Goal: Task Accomplishment & Management: Manage account settings

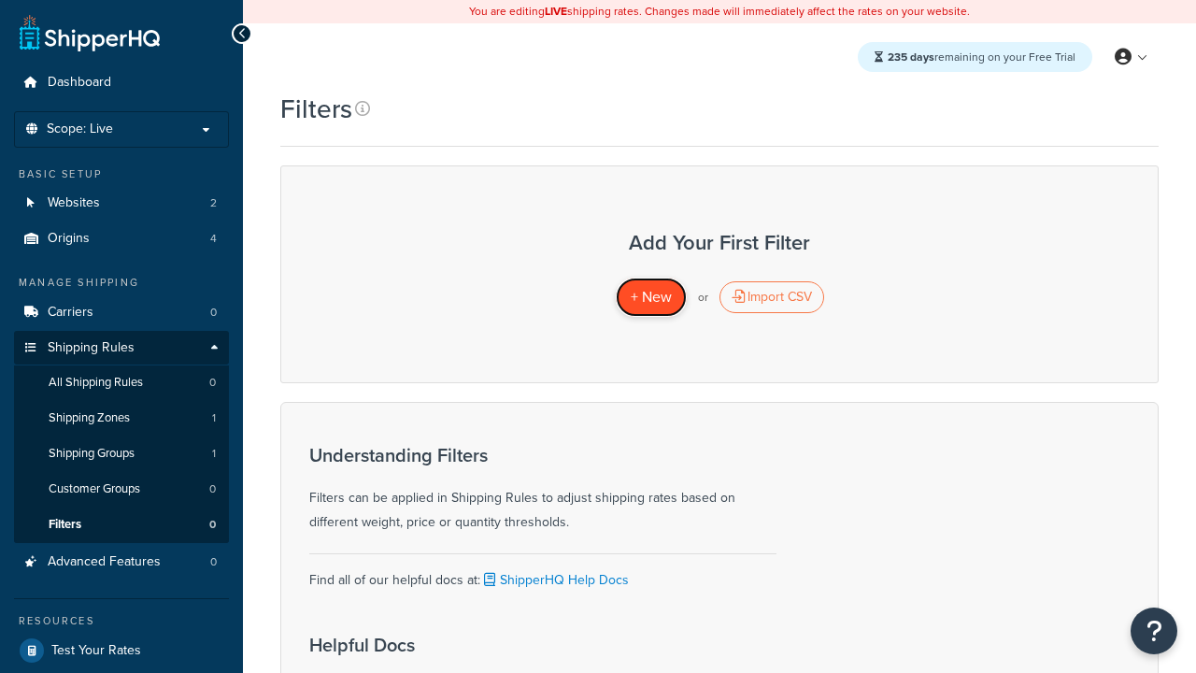
click at [651, 297] on span "+ New" at bounding box center [651, 296] width 41 height 21
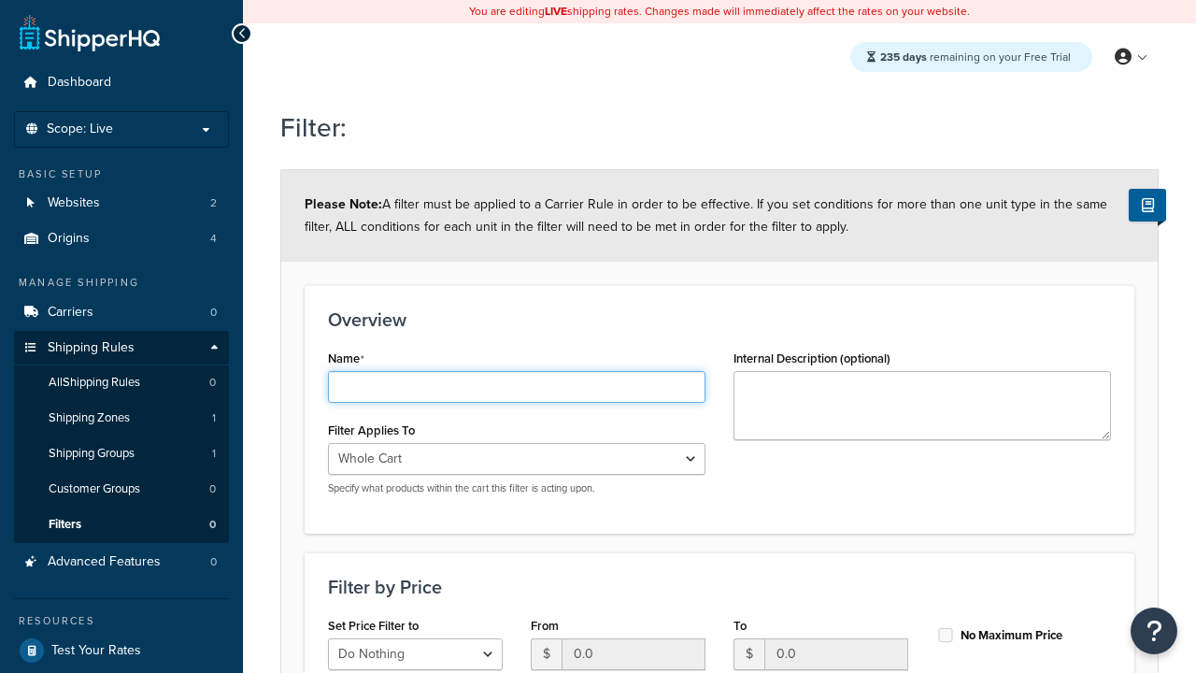
type input "price < 500"
select select "range"
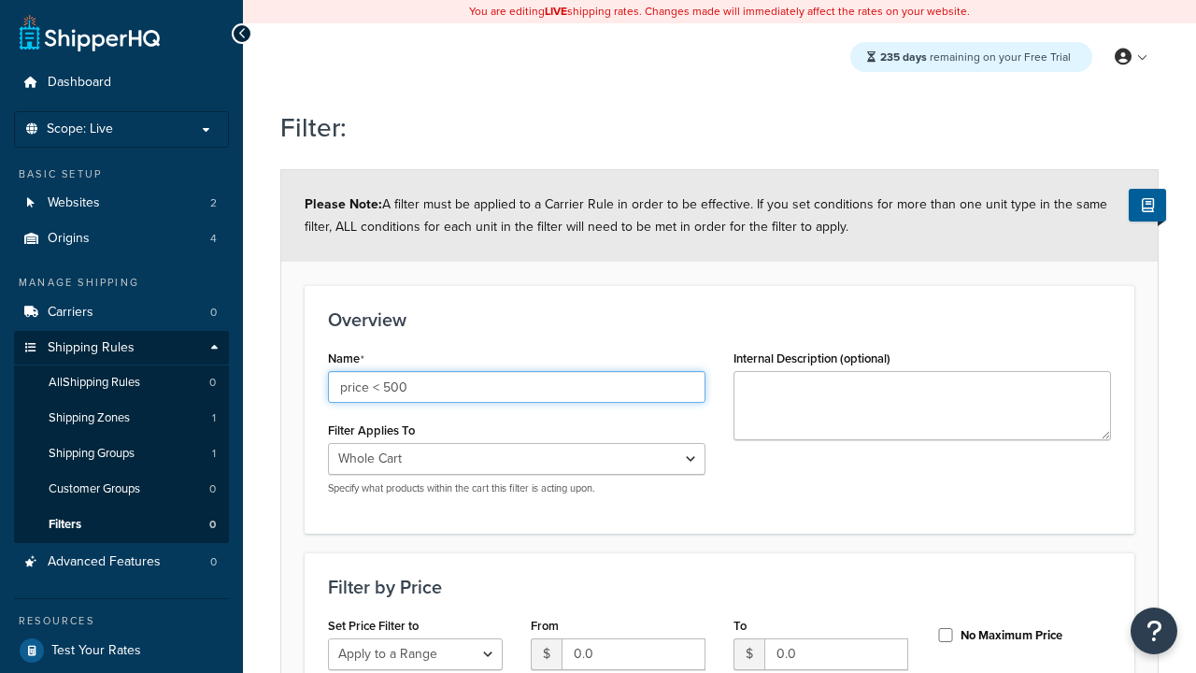
select select "range"
type input "price < 500"
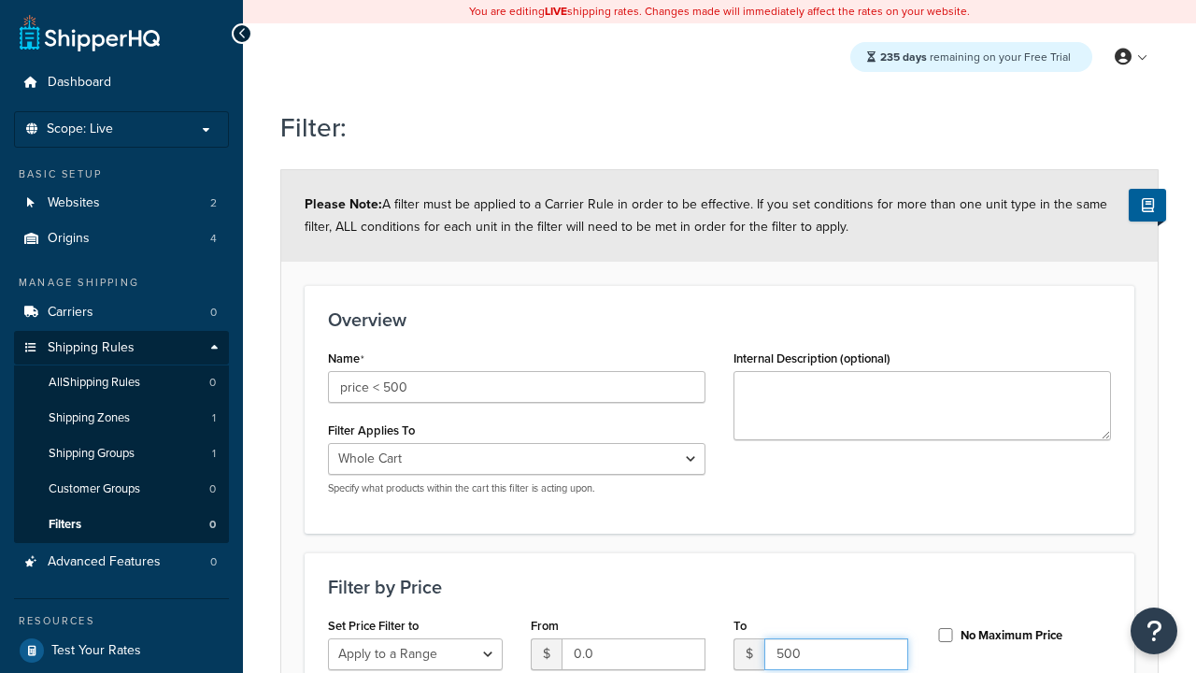
type input "500"
checkbox input "true"
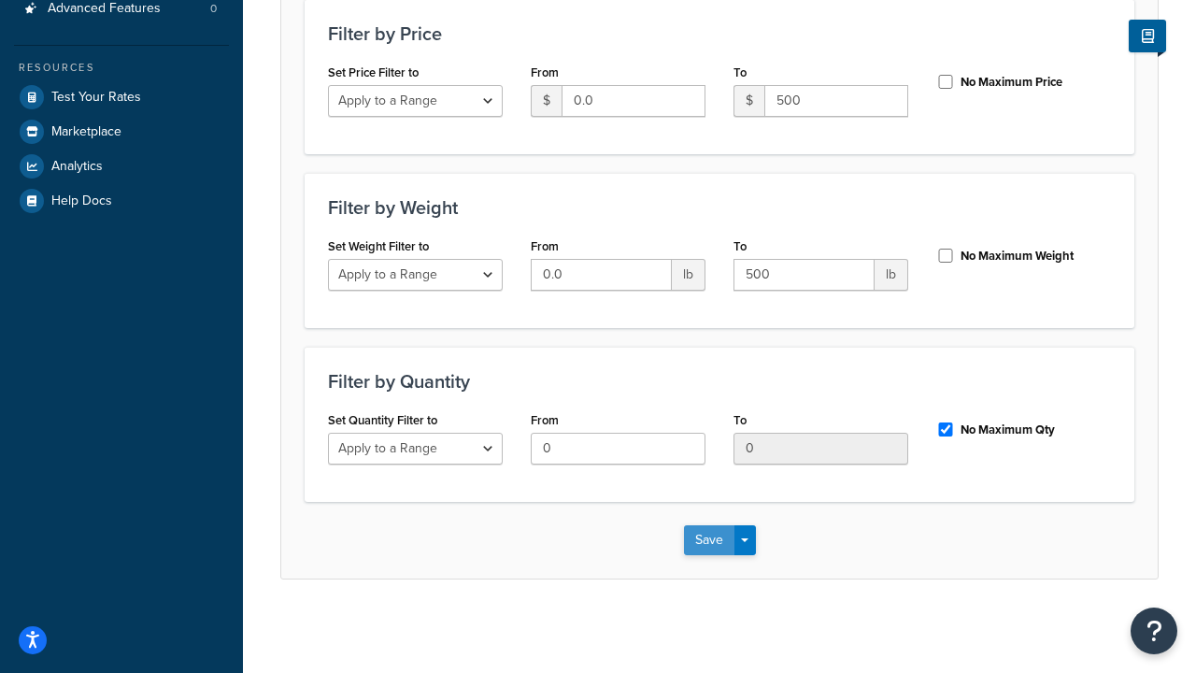
click at [708, 539] on button "Save" at bounding box center [709, 540] width 50 height 30
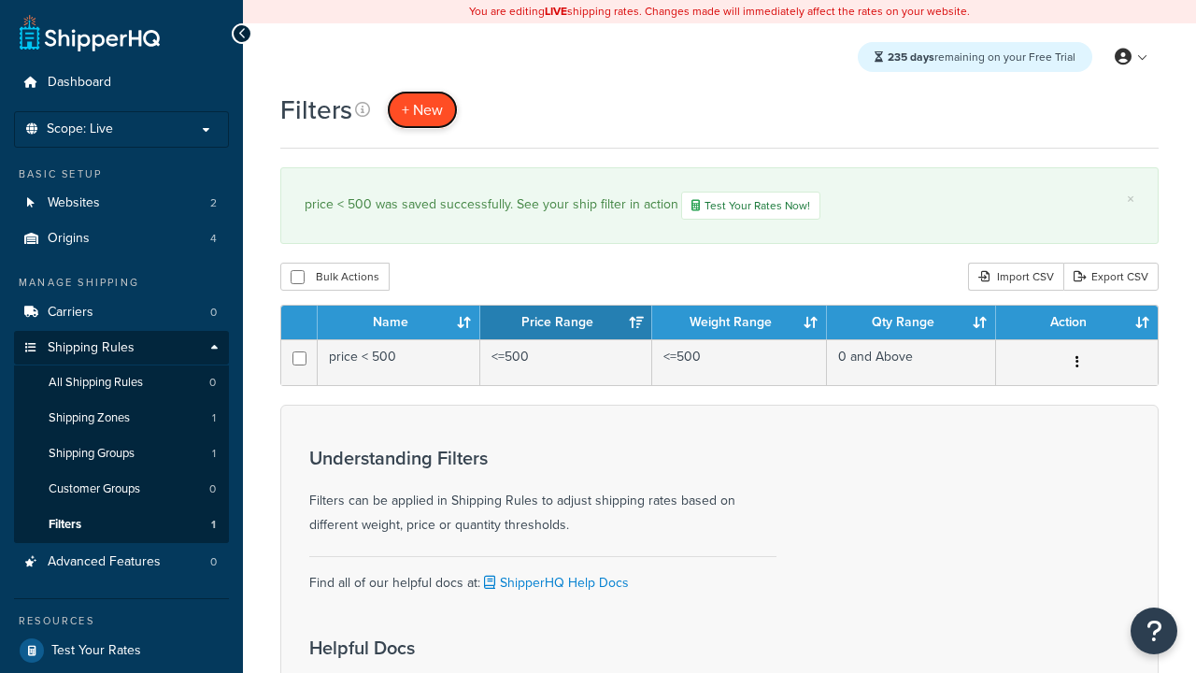
click at [422, 109] on span "+ New" at bounding box center [422, 109] width 41 height 21
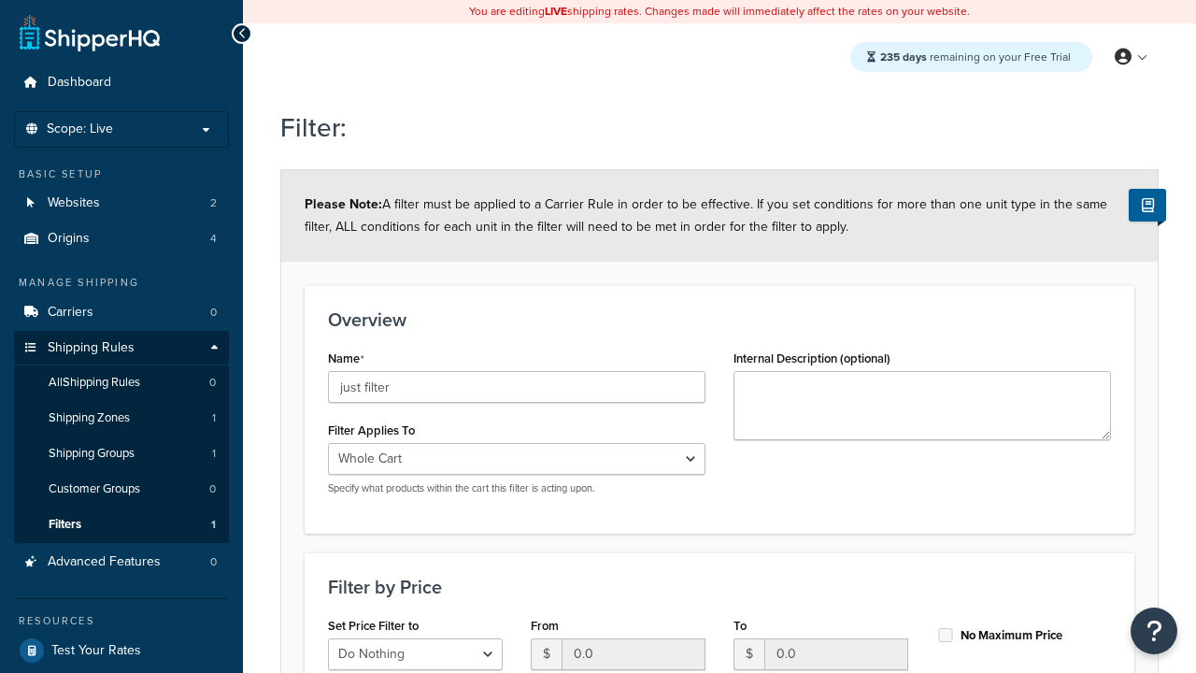
scroll to position [553, 0]
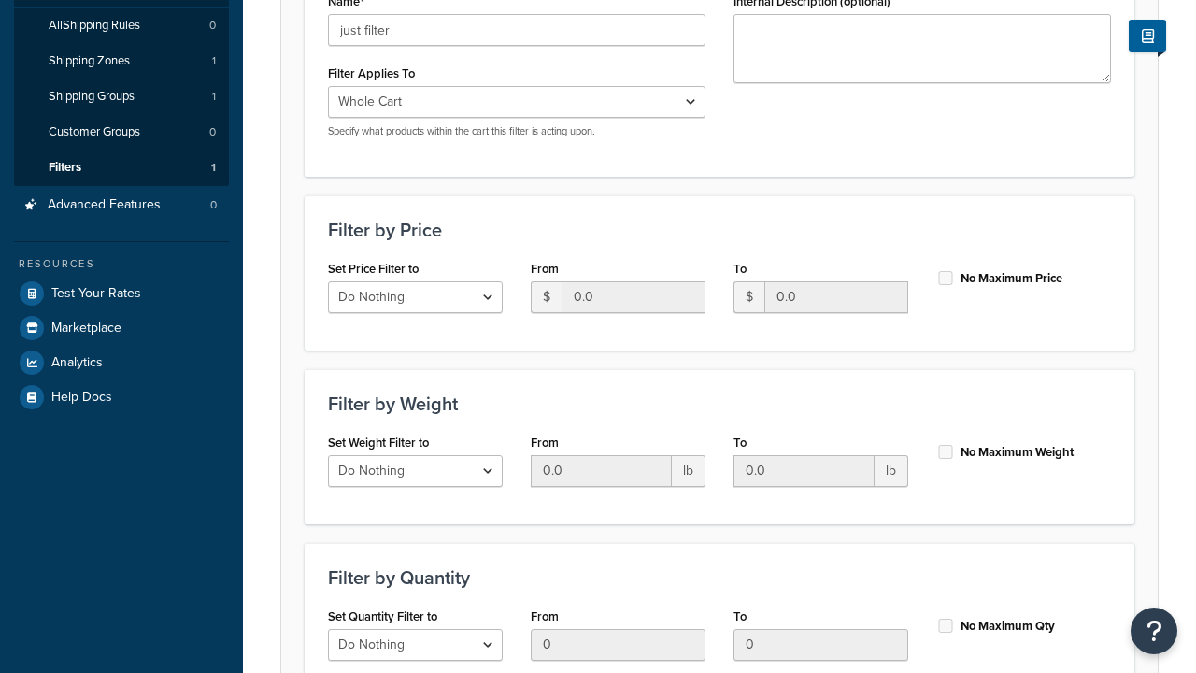
type input "just filter"
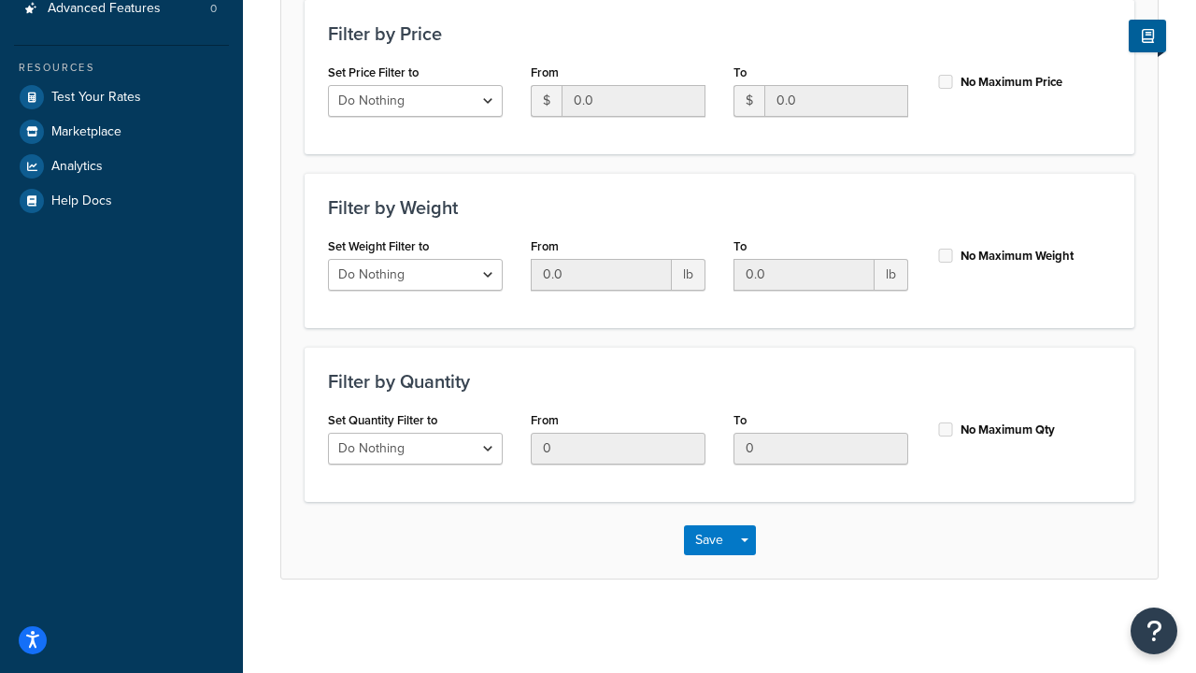
scroll to position [0, 0]
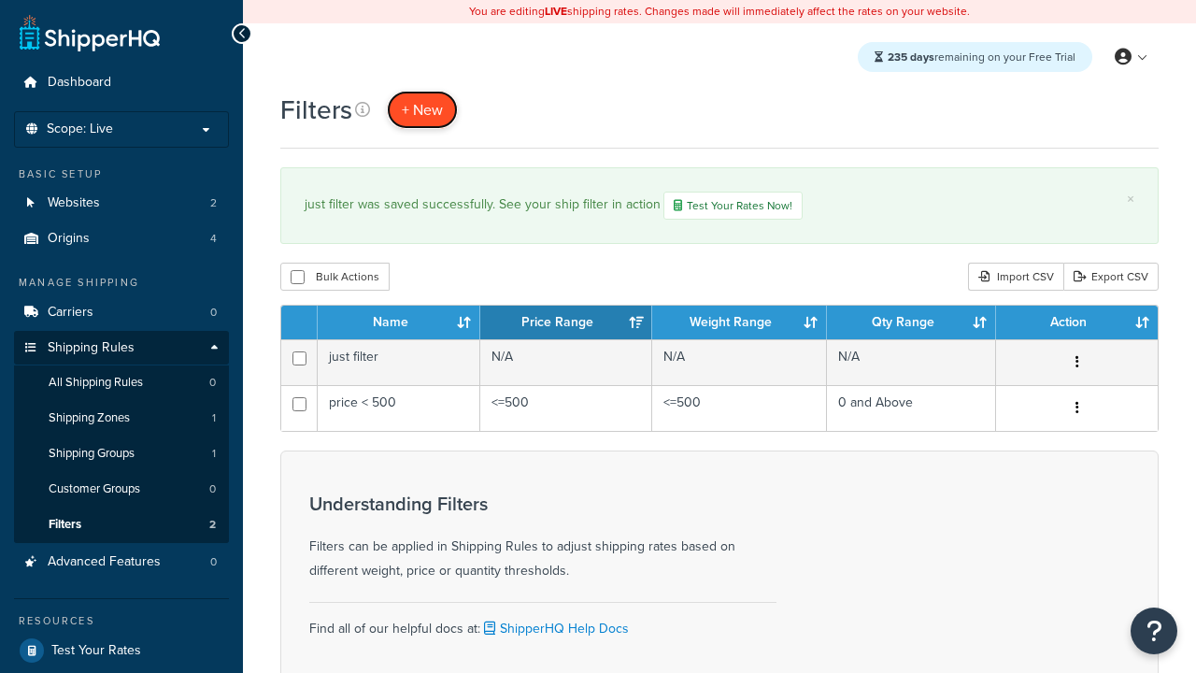
click at [422, 109] on span "+ New" at bounding box center [422, 109] width 41 height 21
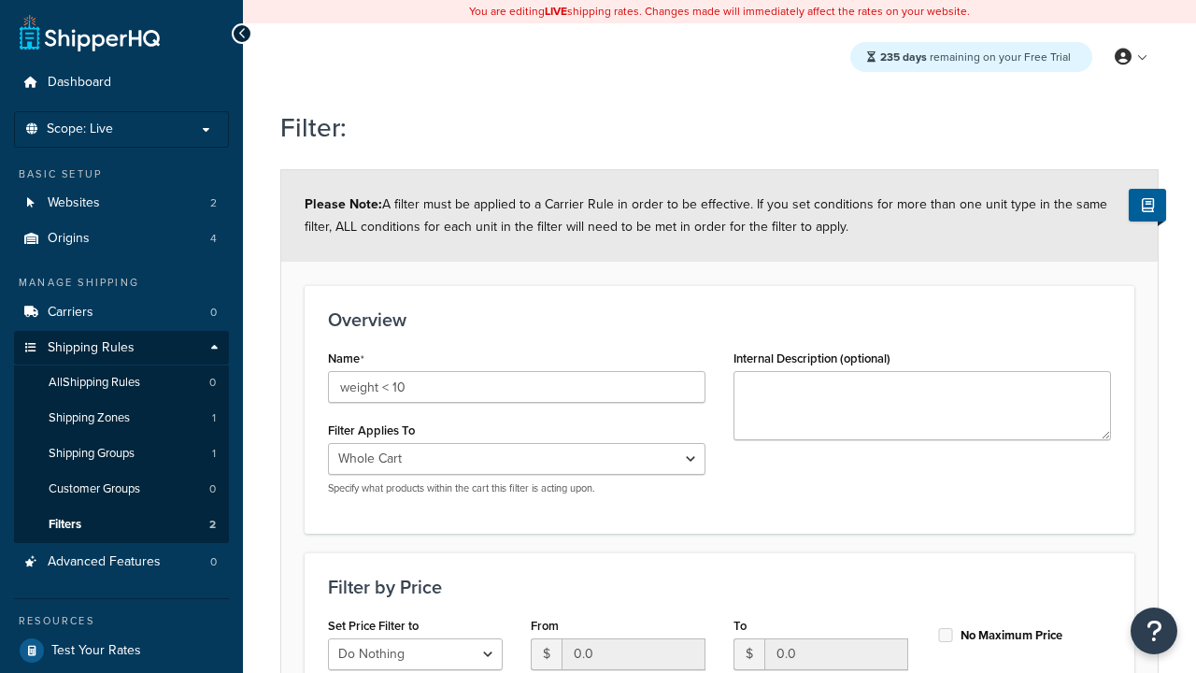
select select "range"
type input "weight < 10"
type input "10"
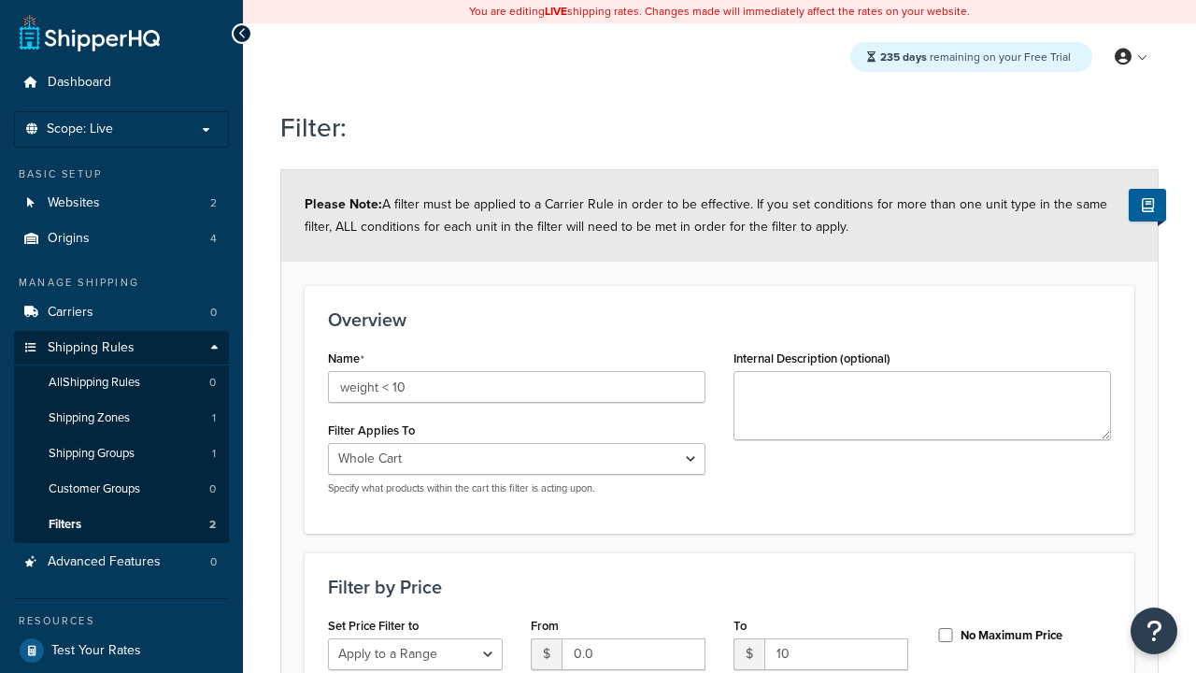
scroll to position [553, 0]
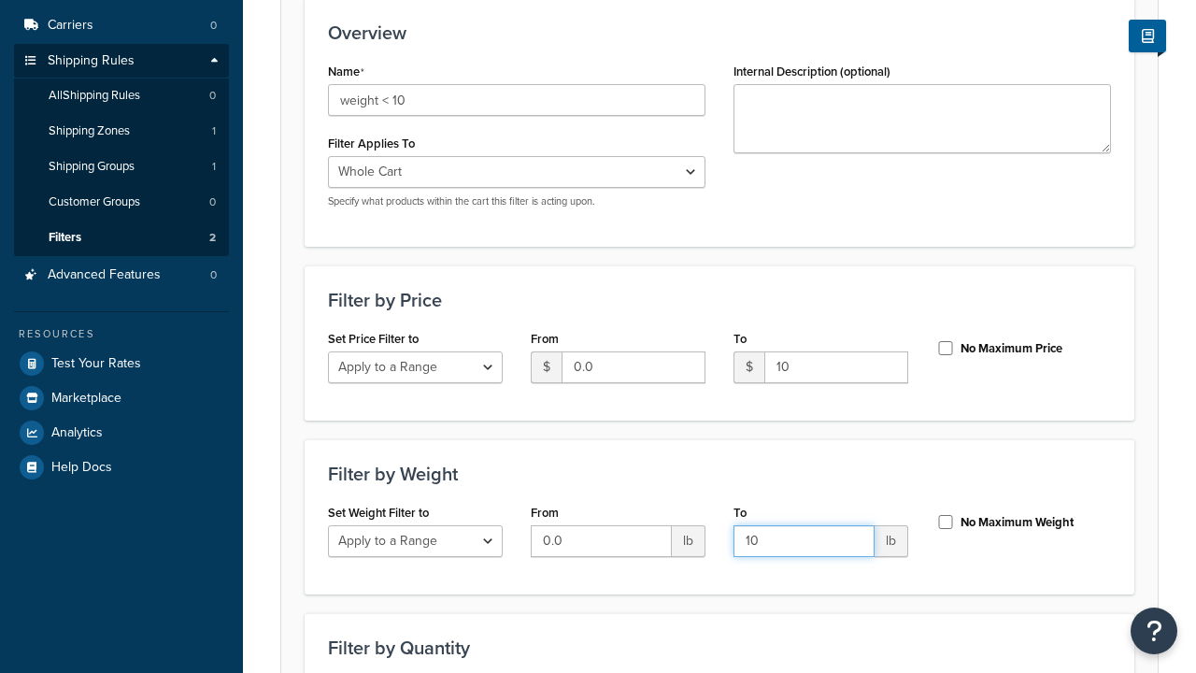
type input "10"
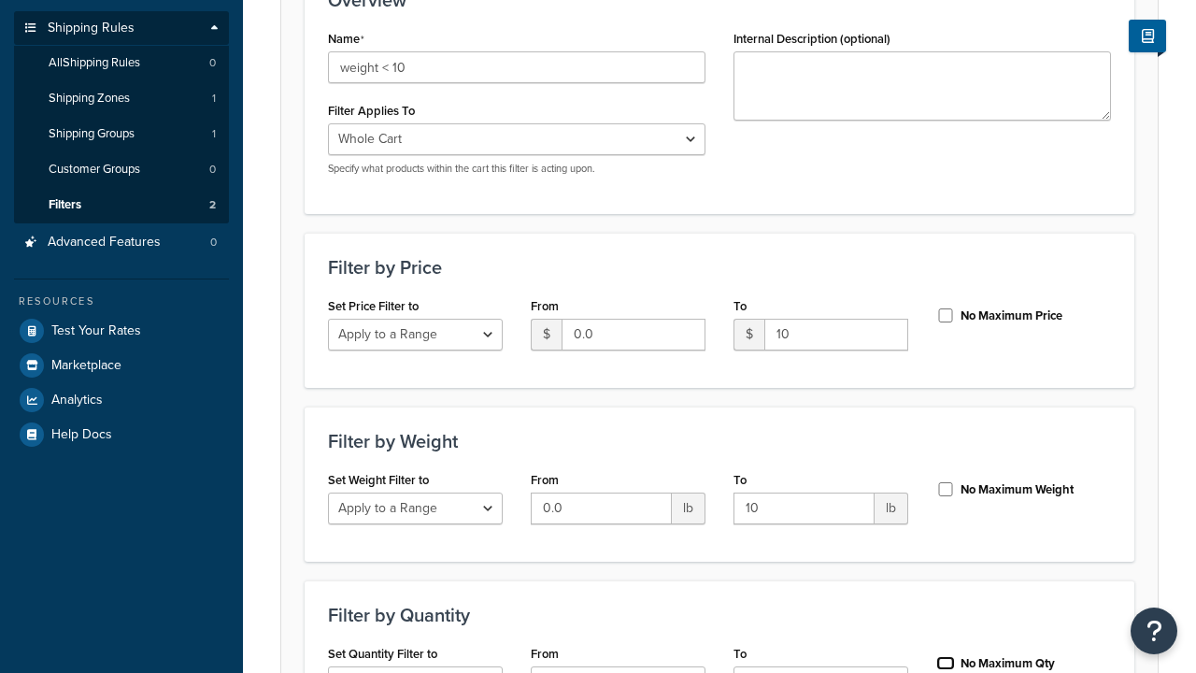
click at [946, 656] on input "No Maximum Qty" at bounding box center [946, 663] width 19 height 14
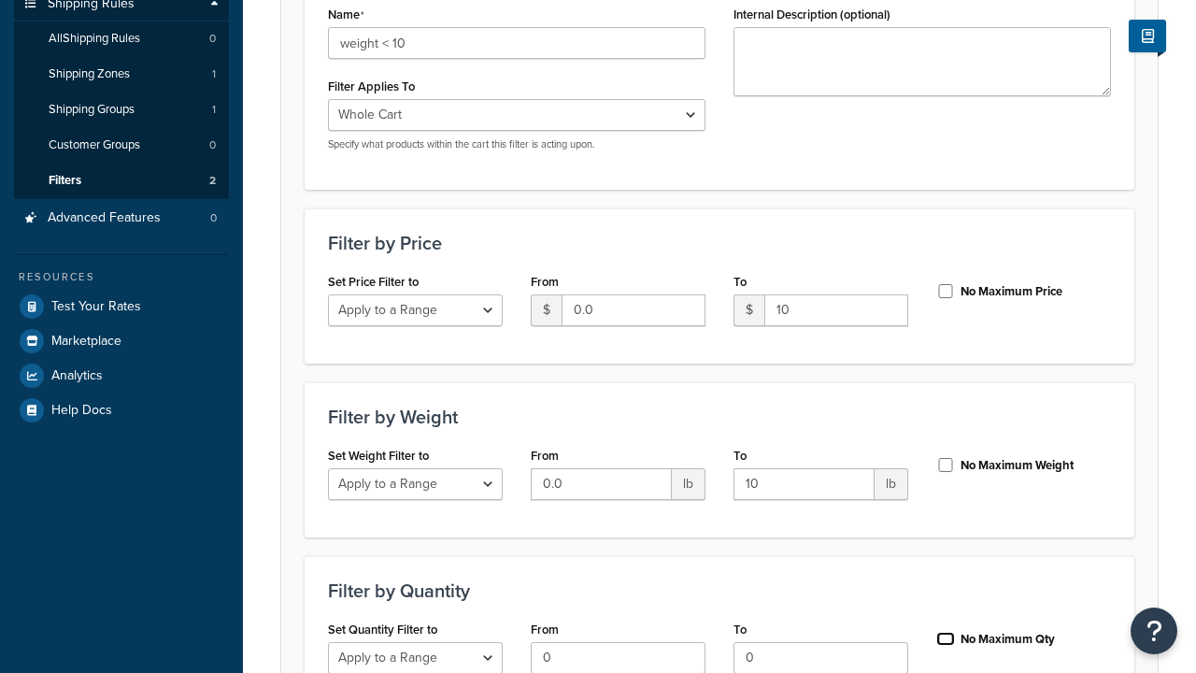
checkbox input "true"
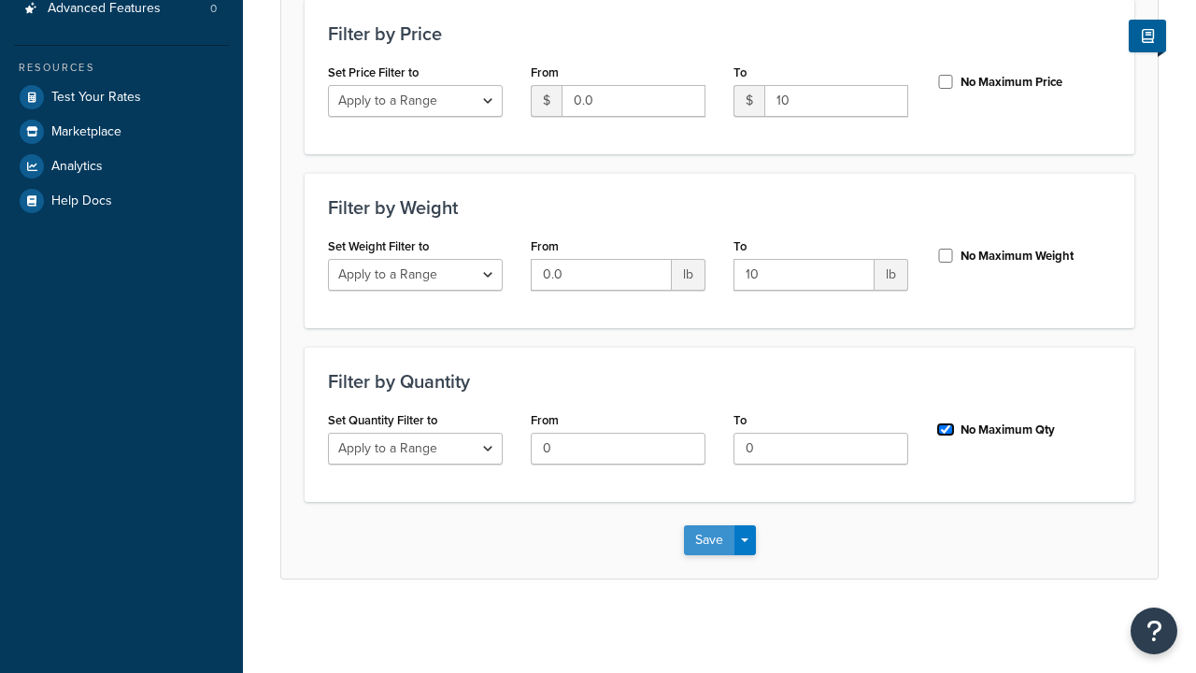
scroll to position [0, 0]
click at [708, 539] on button "Save" at bounding box center [709, 540] width 50 height 30
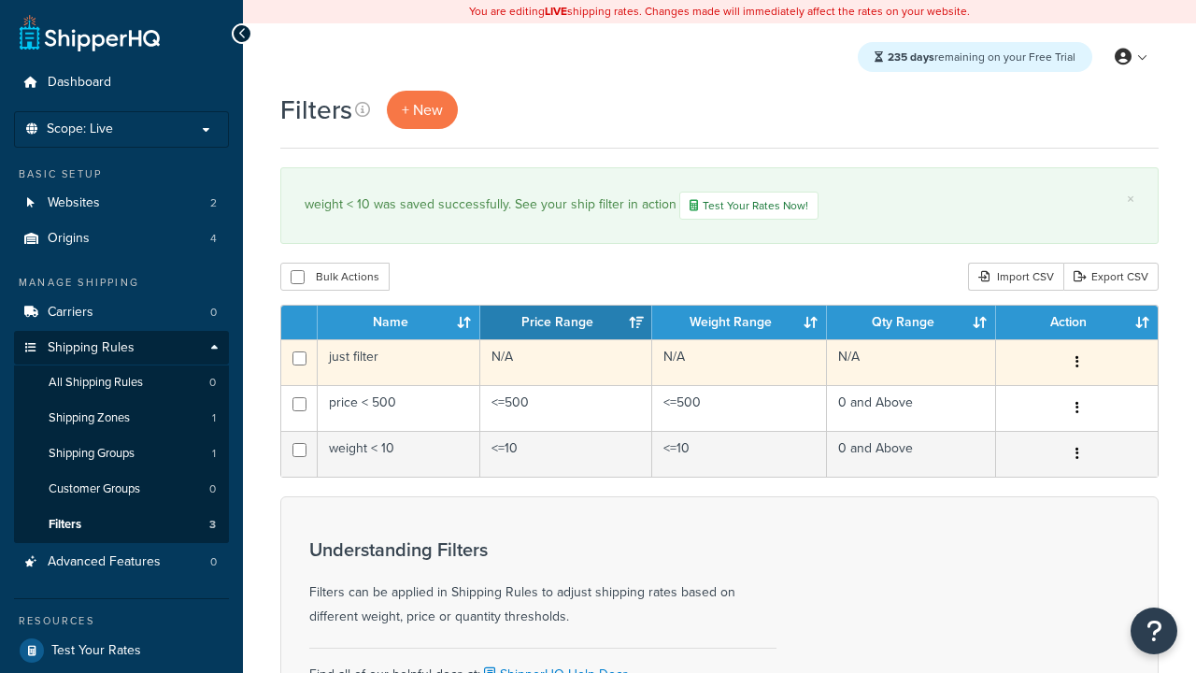
click at [1077, 365] on icon "button" at bounding box center [1078, 361] width 4 height 13
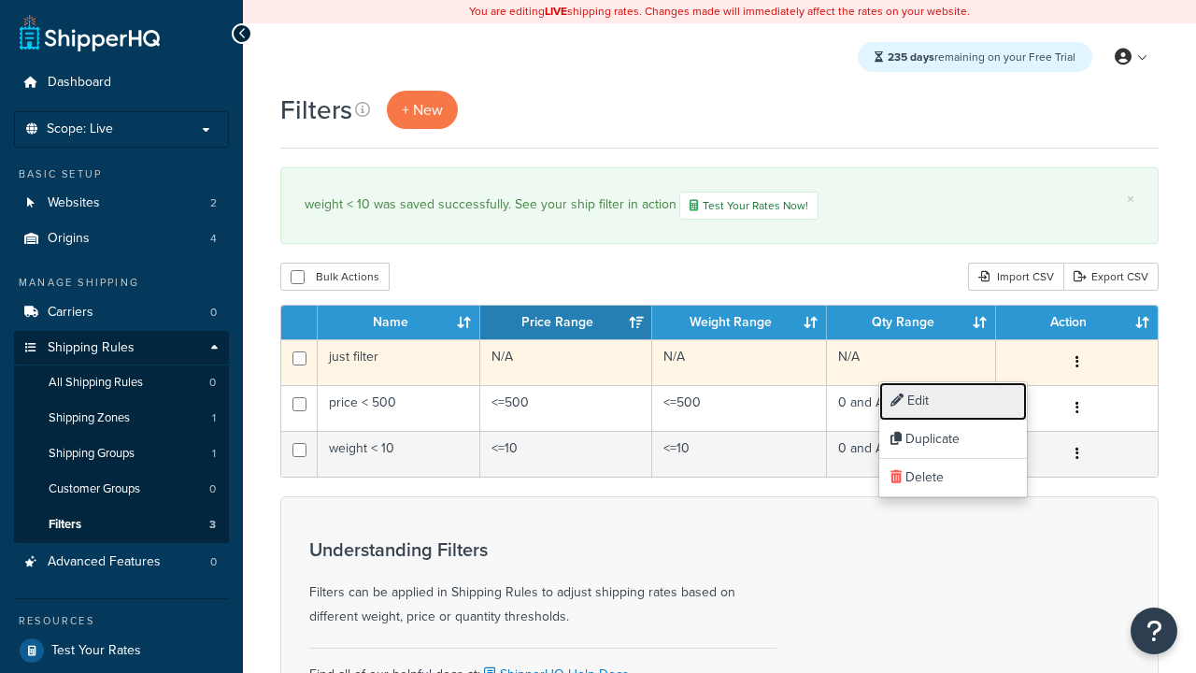
click at [953, 401] on link "Edit" at bounding box center [953, 401] width 148 height 38
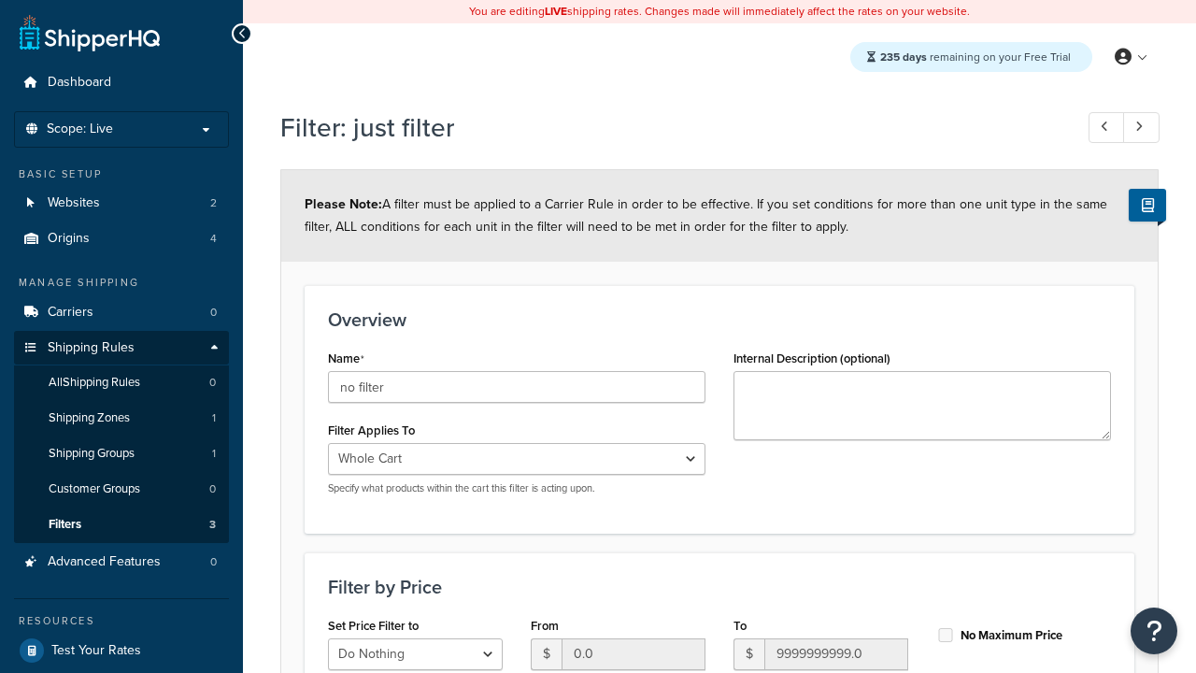
type input "no filter"
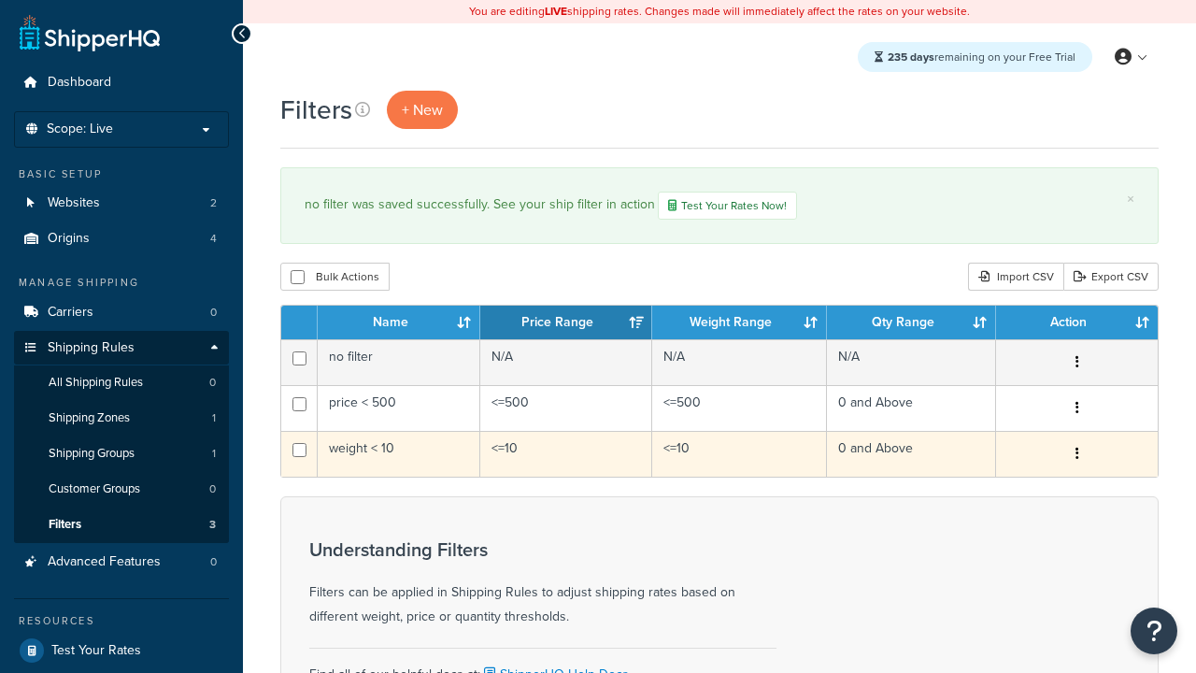
click at [1077, 456] on icon "button" at bounding box center [1078, 453] width 4 height 13
click at [0, 0] on link "Duplicate" at bounding box center [0, 0] width 0 height 0
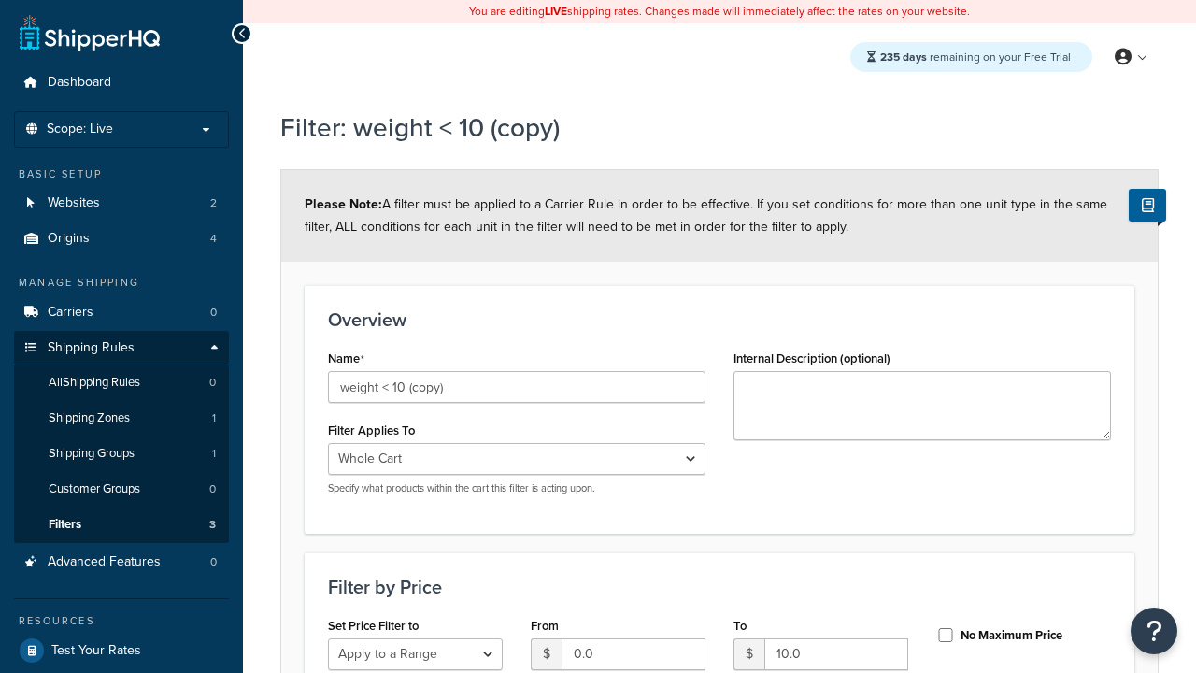
select select "range"
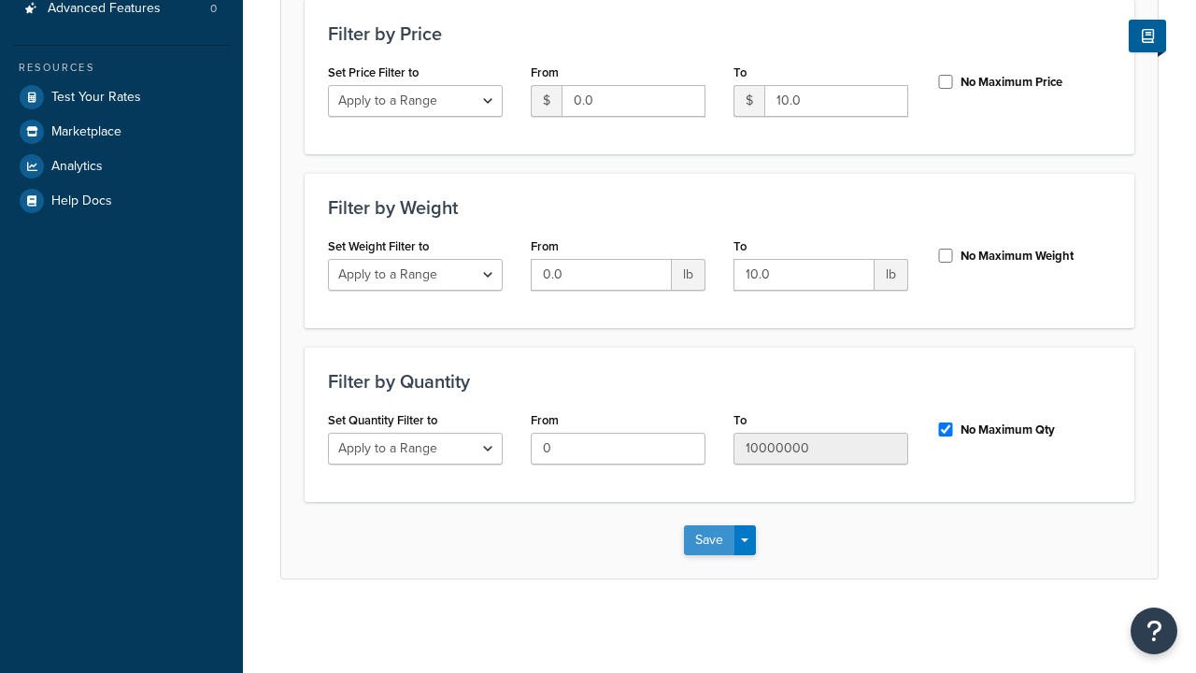
click at [708, 539] on button "Save" at bounding box center [709, 540] width 50 height 30
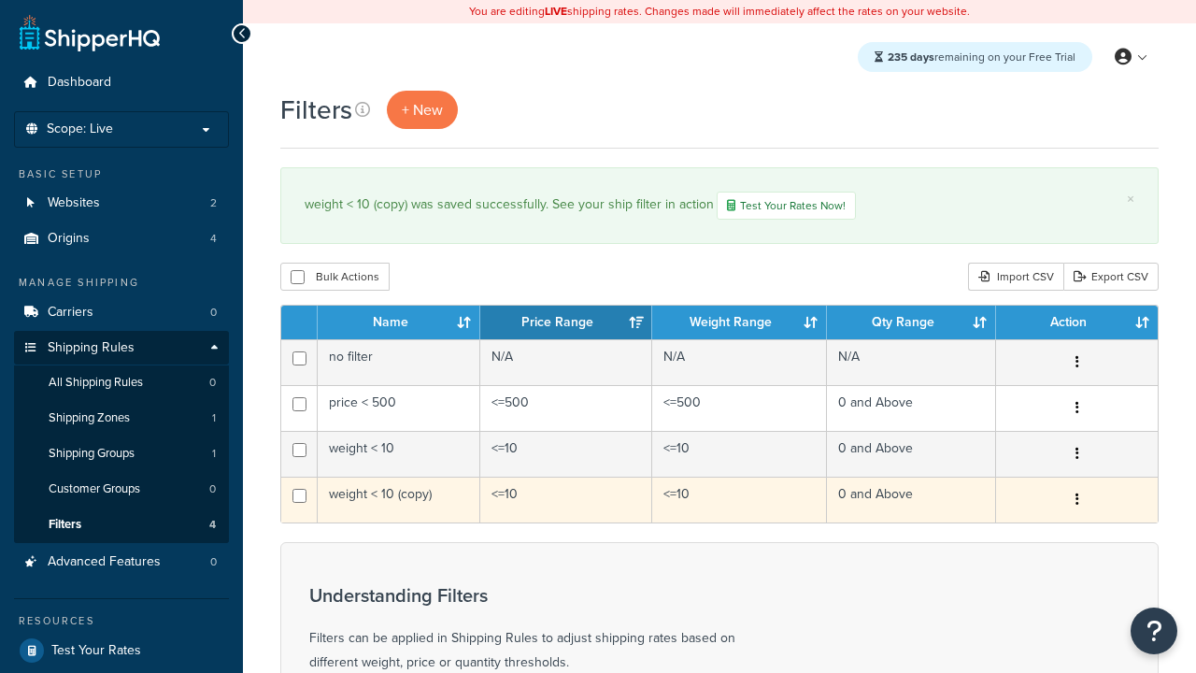
click at [1077, 502] on icon "button" at bounding box center [1078, 499] width 4 height 13
click at [0, 0] on link "Delete" at bounding box center [0, 0] width 0 height 0
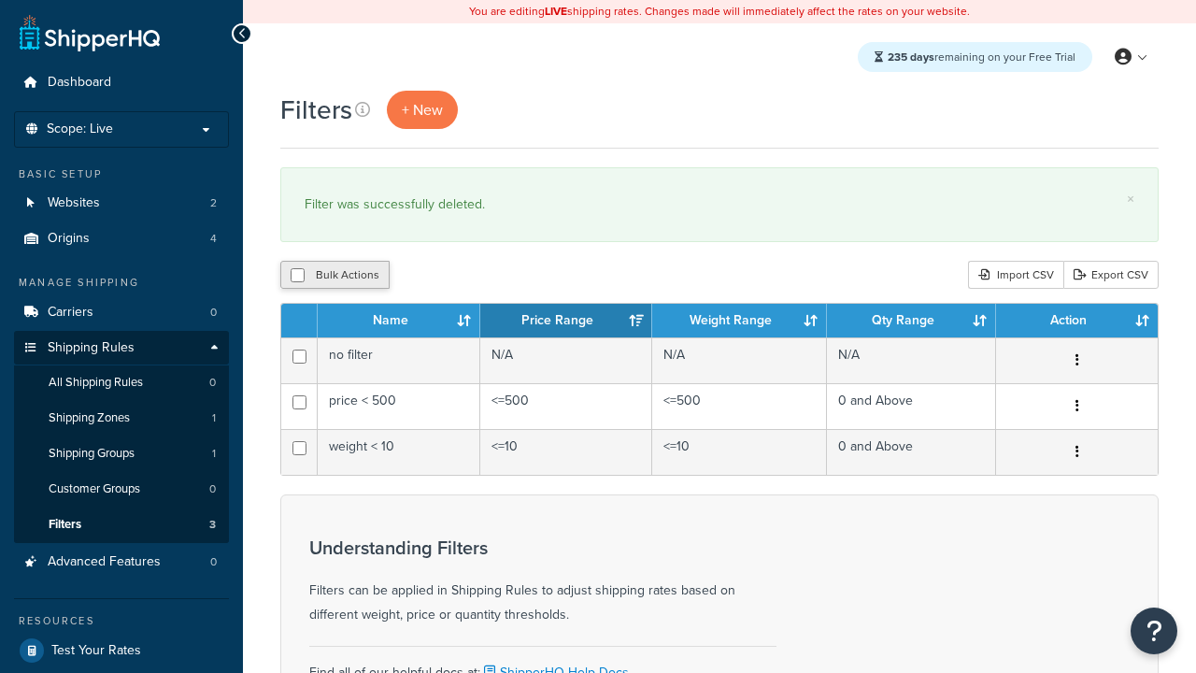
click at [335, 276] on button "Bulk Actions" at bounding box center [334, 275] width 109 height 28
checkbox input "true"
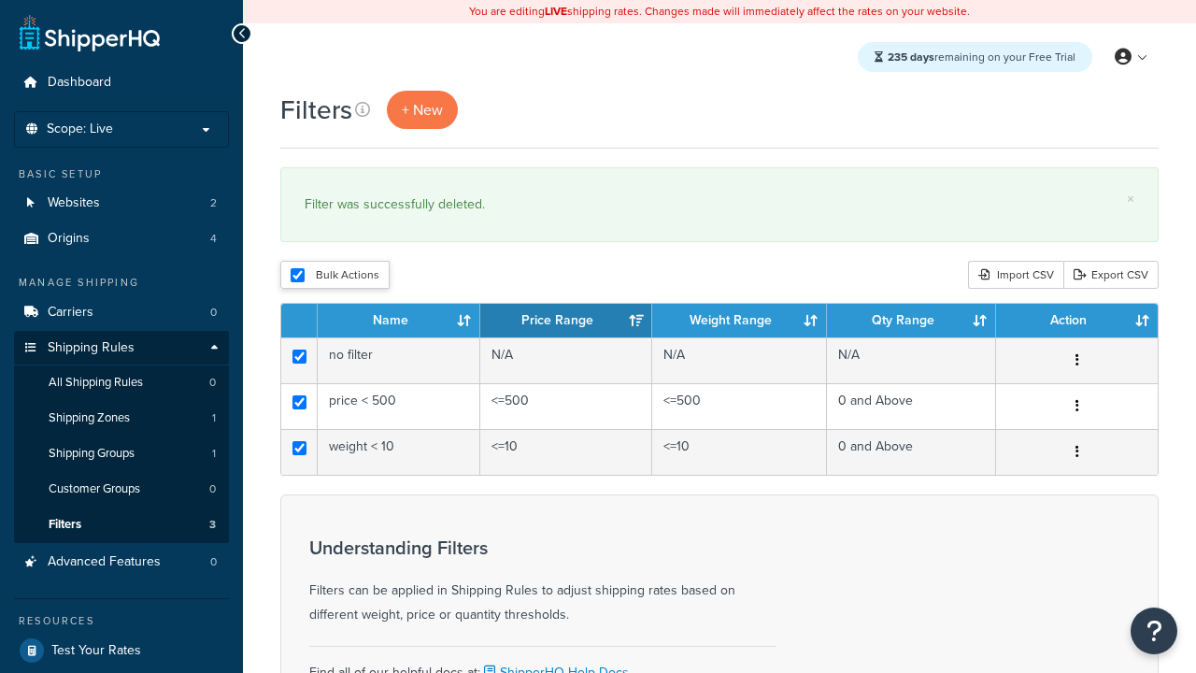
click at [0, 0] on button "Duplicate" at bounding box center [0, 0] width 0 height 0
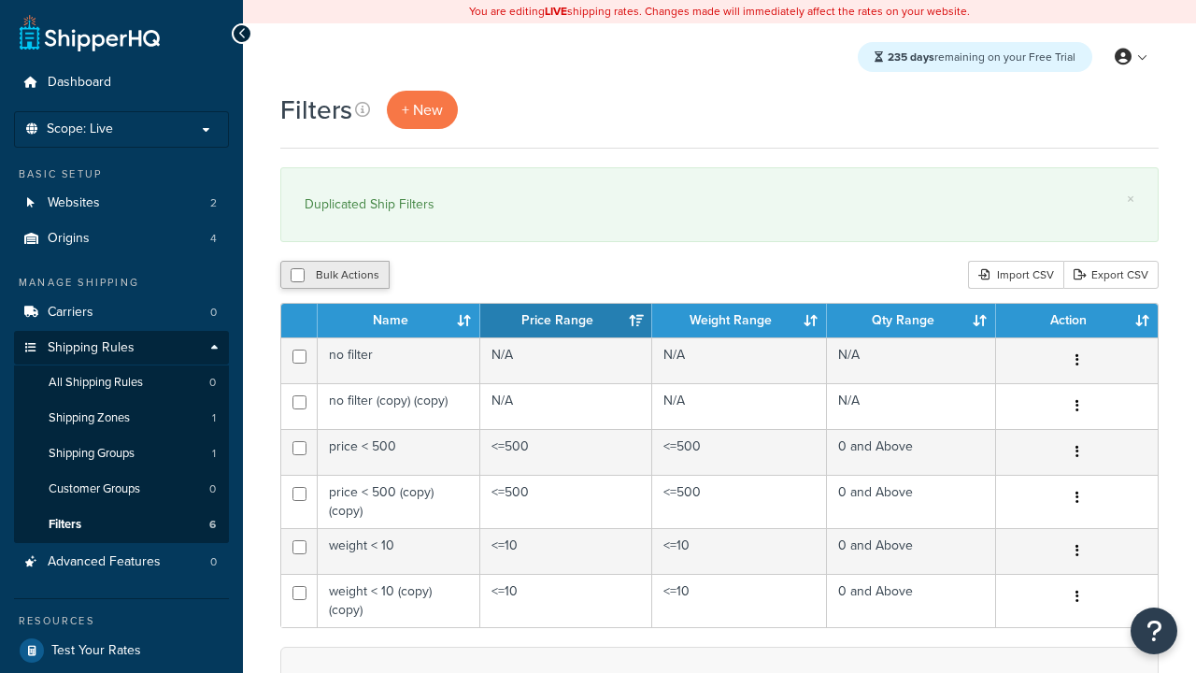
click at [335, 276] on button "Bulk Actions" at bounding box center [334, 275] width 109 height 28
checkbox input "true"
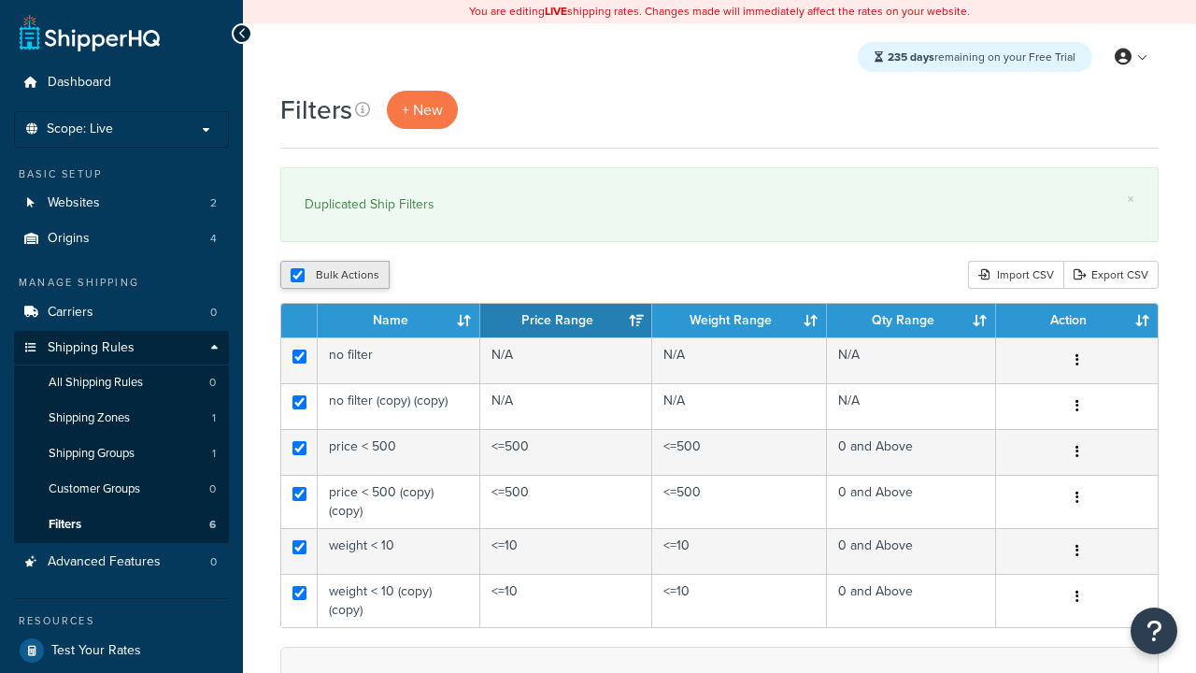
checkbox input "true"
click at [0, 0] on button "Delete" at bounding box center [0, 0] width 0 height 0
